Goal: Task Accomplishment & Management: Manage account settings

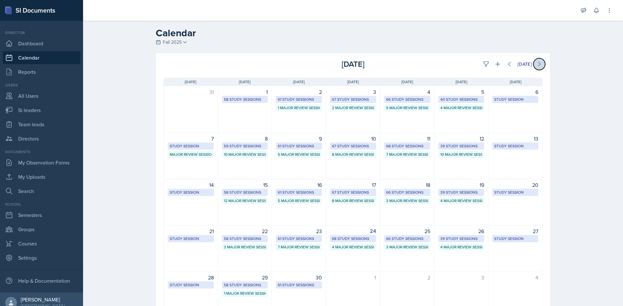
click at [536, 63] on icon at bounding box center [539, 64] width 6 height 6
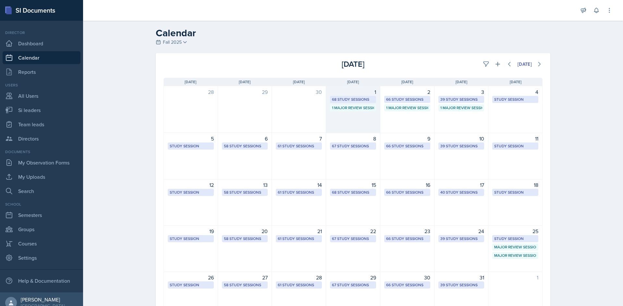
click at [365, 97] on div "68 Study Sessions" at bounding box center [353, 100] width 42 height 6
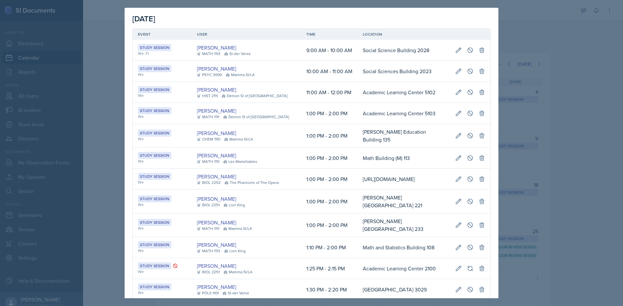
click at [365, 97] on td "Academic Learning Center 5102" at bounding box center [403, 92] width 92 height 21
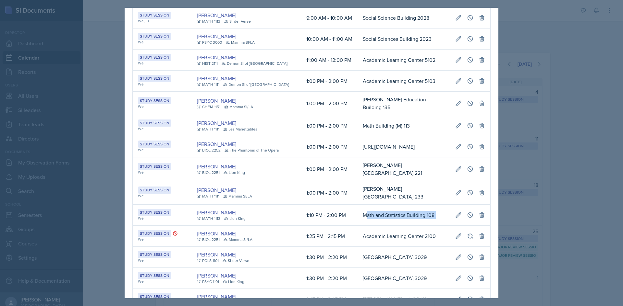
scroll to position [0, 146]
drag, startPoint x: 355, startPoint y: 226, endPoint x: 483, endPoint y: 219, distance: 128.6
click at [483, 219] on tr "Study Session We [PERSON_NAME] MATH 1113 Lion King 1:10 PM - 2:00 PM Math and S…" at bounding box center [311, 215] width 357 height 21
click at [456, 219] on icon at bounding box center [458, 215] width 6 height 6
select select "1"
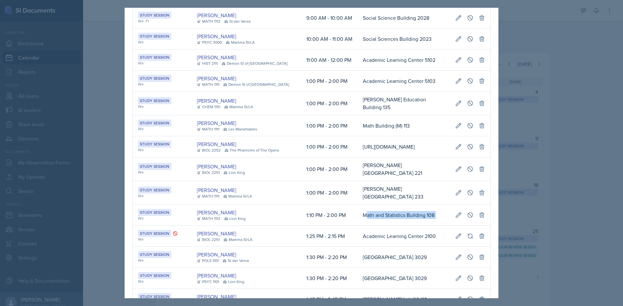
select select "10"
select select "PM"
select select "2"
select select "0"
select select "PM"
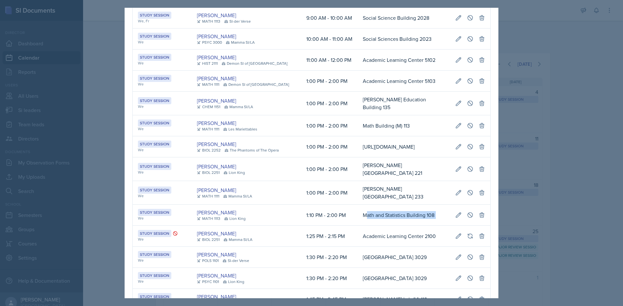
type input "Math and Statistics Building 108"
select select "d66089cd-5ee7-4f89-a345-f1bdd1643066"
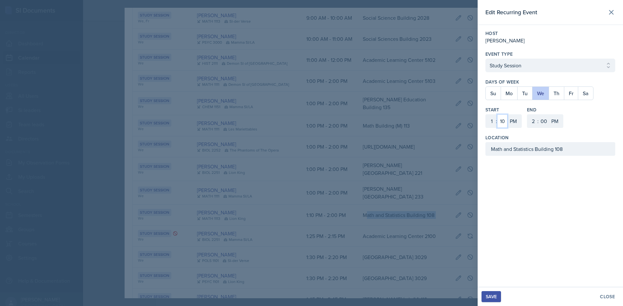
click at [504, 123] on select "00 05 10 15 20 25 30 35 40 45 50 55" at bounding box center [502, 121] width 10 height 14
select select "20"
click at [497, 114] on select "00 05 10 15 20 25 30 35 40 45 50 55" at bounding box center [502, 121] width 10 height 14
click at [544, 121] on select "00 05 10 15 20 25 30 35 40 45 50 55" at bounding box center [543, 121] width 10 height 14
click at [538, 114] on select "00 05 10 15 20 25 30 35 40 45 50 55" at bounding box center [543, 121] width 10 height 14
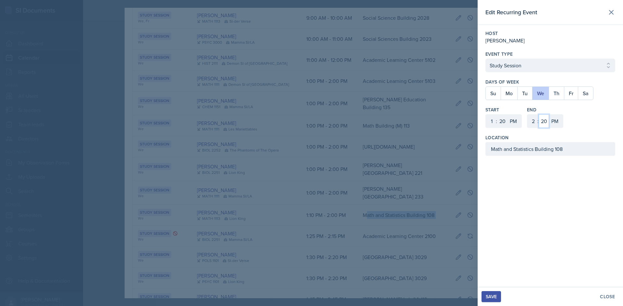
click at [544, 122] on select "00 05 10 15 20 25 30 35 40 45 50 55" at bounding box center [543, 121] width 10 height 14
click at [538, 114] on select "00 05 10 15 20 25 30 35 40 45 50 55" at bounding box center [543, 121] width 10 height 14
click at [545, 123] on select "00 05 10 15 20 25 30 35 40 45 50 55" at bounding box center [543, 121] width 10 height 14
select select "20"
click at [538, 114] on select "00 05 10 15 20 25 30 35 40 45 50 55" at bounding box center [543, 121] width 10 height 14
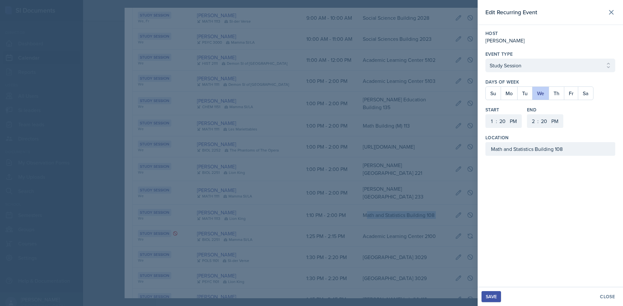
click at [496, 297] on div "Save" at bounding box center [490, 296] width 11 height 5
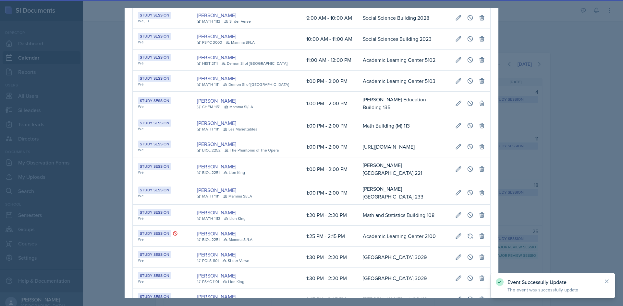
click at [614, 228] on div at bounding box center [311, 153] width 623 height 306
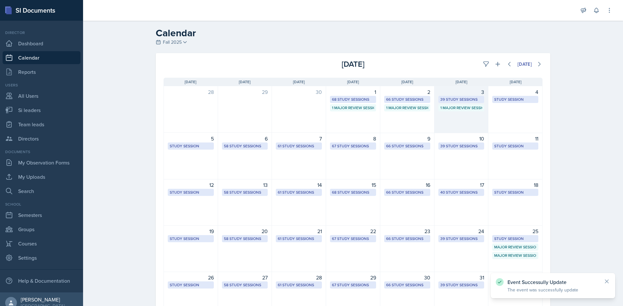
click at [451, 99] on div "39 Study Sessions" at bounding box center [461, 100] width 42 height 6
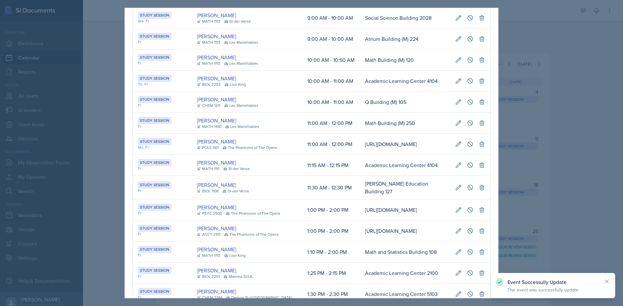
click at [383, 118] on td "Math Building (M) 250" at bounding box center [405, 123] width 90 height 21
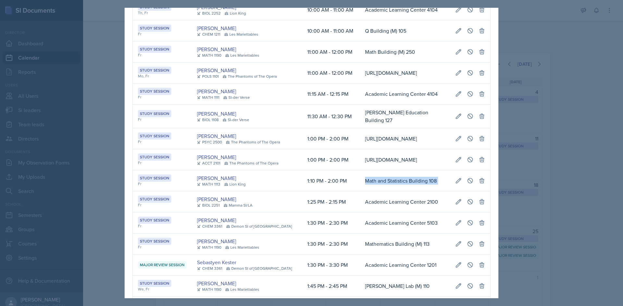
scroll to position [0, 149]
drag, startPoint x: 373, startPoint y: 227, endPoint x: 484, endPoint y: 229, distance: 111.3
click at [484, 192] on tr "Study Session Fr [PERSON_NAME] MATH 1113 Lion King 1:10 PM - 2:00 PM Math and S…" at bounding box center [311, 181] width 357 height 21
click at [468, 183] on icon at bounding box center [470, 180] width 5 height 5
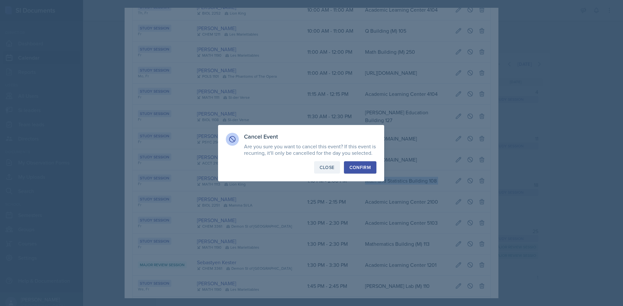
click at [324, 166] on div "Close" at bounding box center [326, 167] width 15 height 6
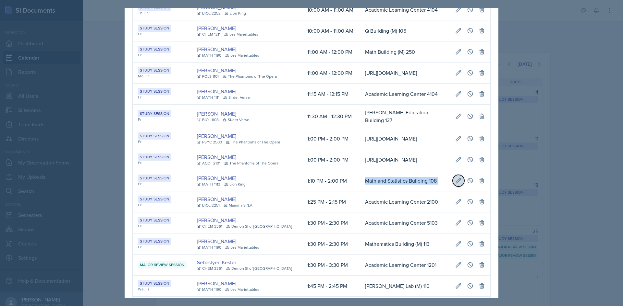
click at [452, 187] on button at bounding box center [458, 181] width 12 height 12
select select "10"
select select "0"
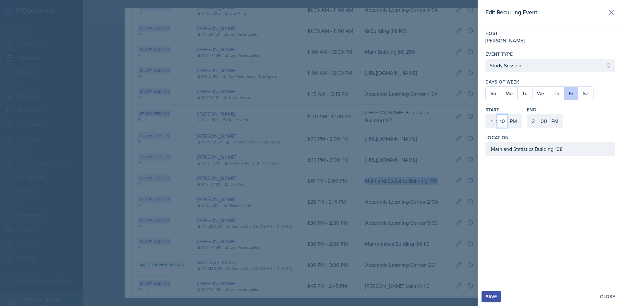
click at [502, 122] on select "00 05 10 15 20 25 30 35 40 45 50 55" at bounding box center [502, 121] width 10 height 14
select select "20"
click at [497, 114] on select "00 05 10 15 20 25 30 35 40 45 50 55" at bounding box center [502, 121] width 10 height 14
click at [542, 124] on select "00 05 10 15 20 25 30 35 40 45 50 55" at bounding box center [543, 121] width 10 height 14
select select "10"
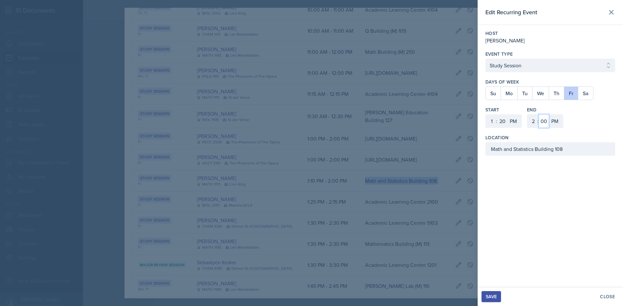
click at [538, 114] on select "00 05 10 15 20 25 30 35 40 45 50 55" at bounding box center [543, 121] width 10 height 14
click at [494, 298] on div "Save" at bounding box center [490, 296] width 11 height 5
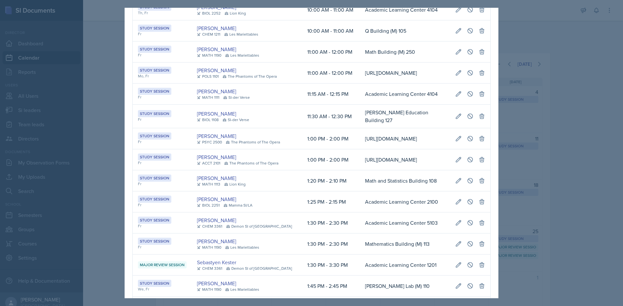
click at [581, 69] on div at bounding box center [311, 153] width 623 height 306
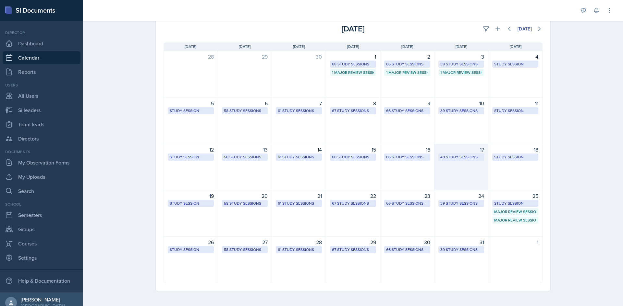
scroll to position [36, 0]
